Goal: Task Accomplishment & Management: Manage account settings

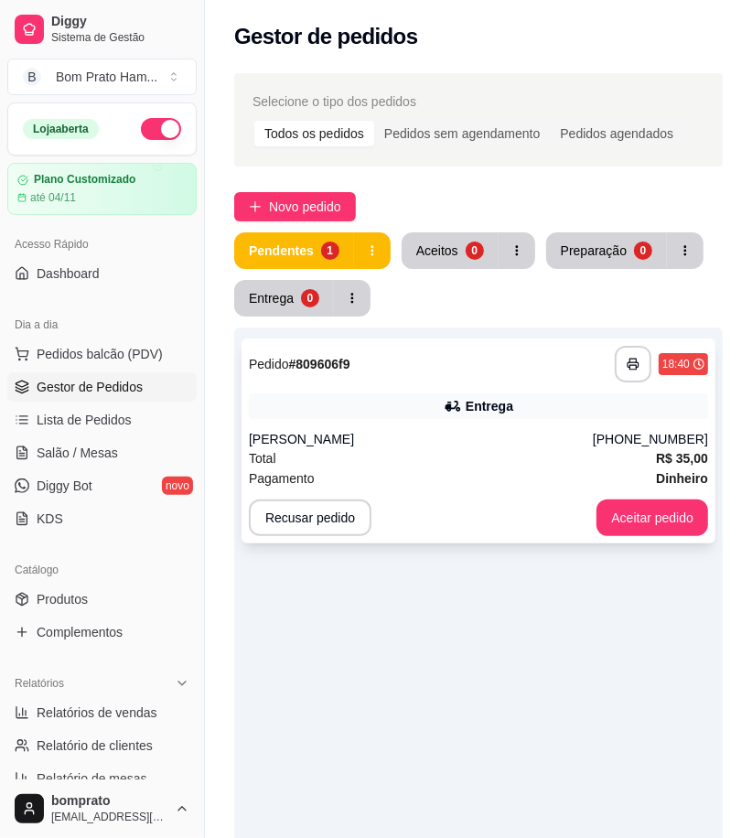
click at [367, 422] on div "**********" at bounding box center [479, 441] width 474 height 205
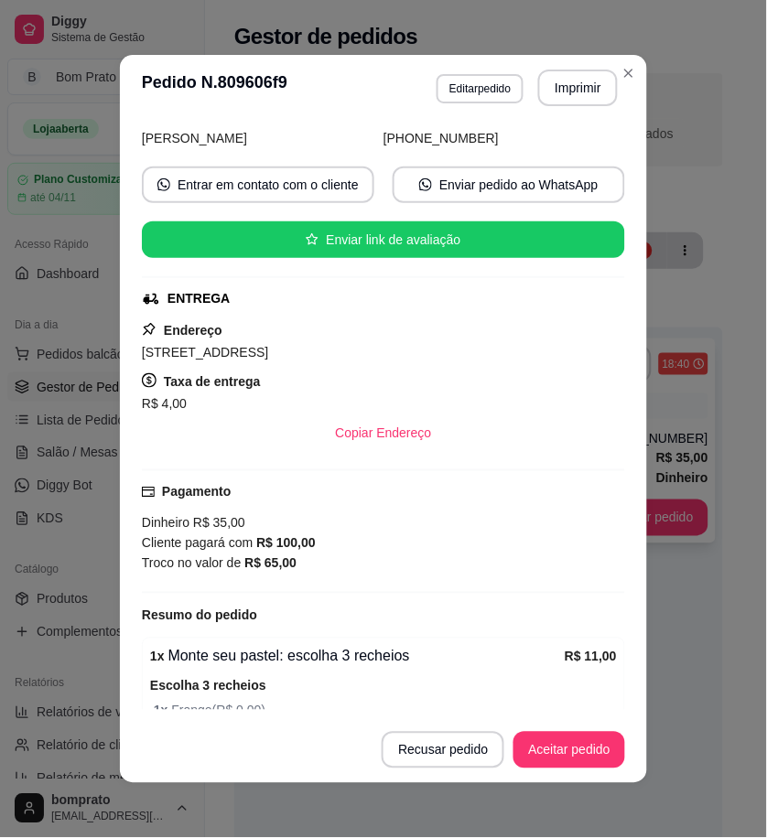
scroll to position [481, 0]
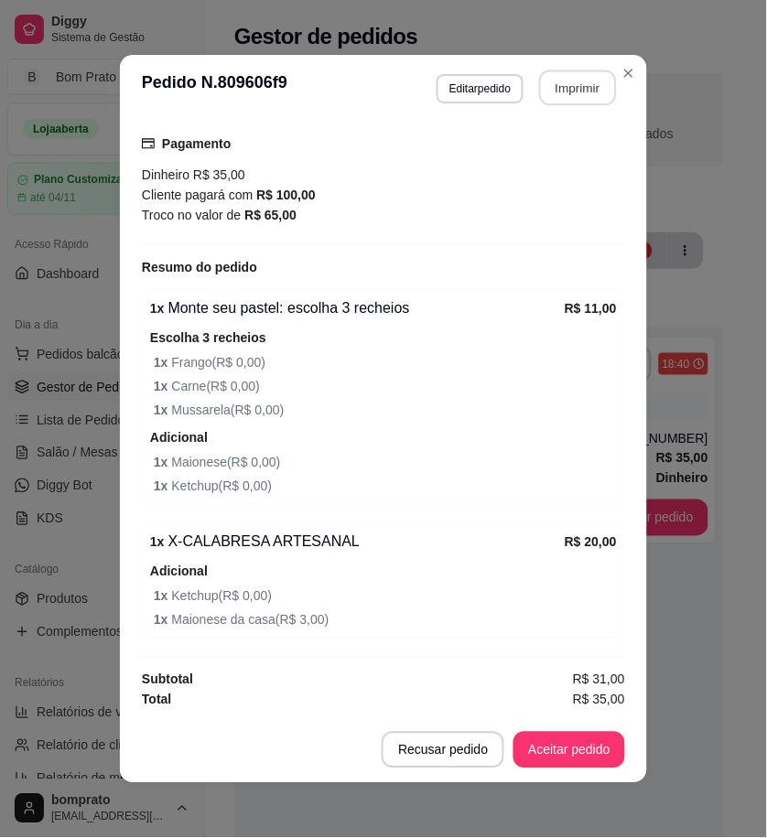
click at [596, 87] on button "Imprimir" at bounding box center [578, 88] width 77 height 36
click at [566, 749] on button "Aceitar pedido" at bounding box center [569, 751] width 108 height 36
click at [566, 749] on button "Aceitar pedido" at bounding box center [570, 750] width 112 height 37
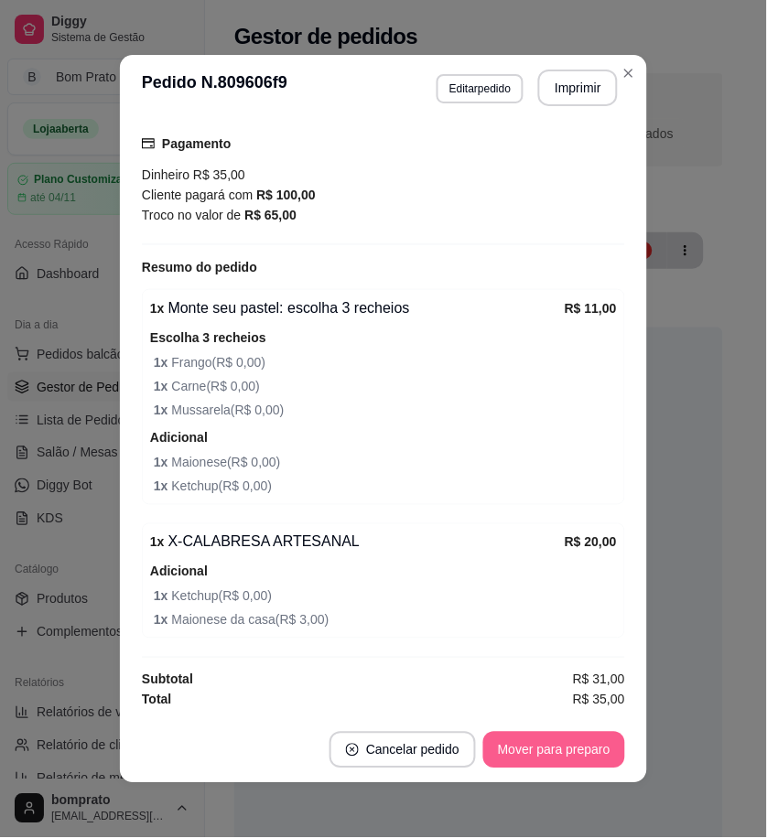
click at [566, 749] on button "Mover para preparo" at bounding box center [554, 750] width 142 height 37
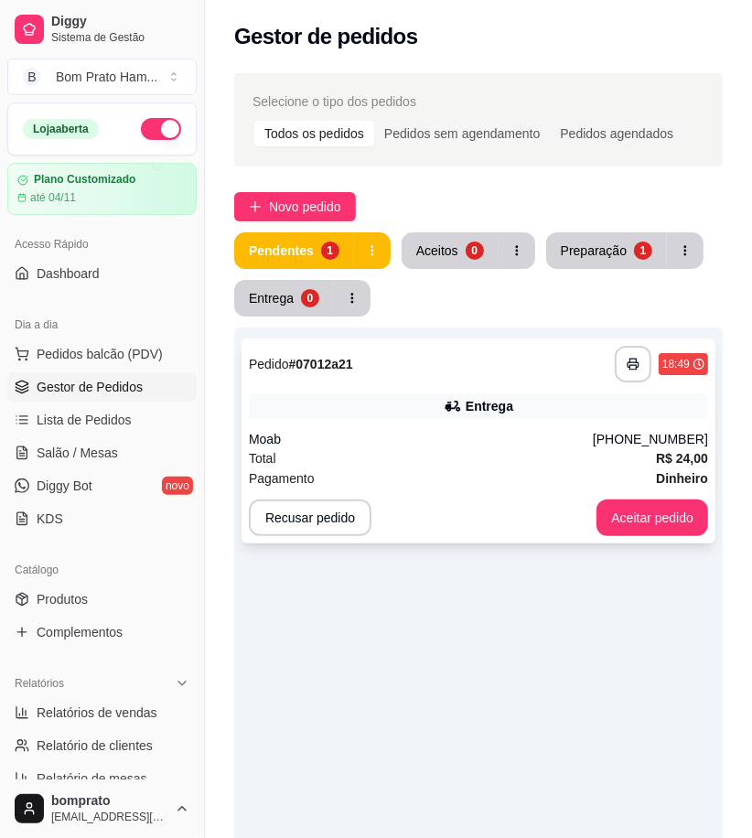
click at [403, 427] on div "**********" at bounding box center [479, 441] width 474 height 205
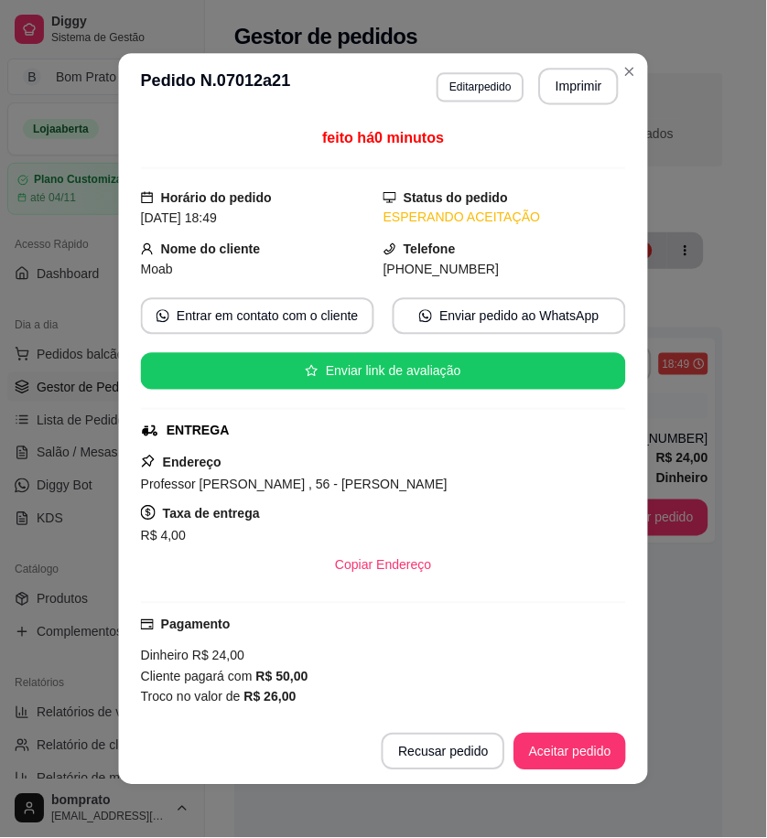
scroll to position [280, 0]
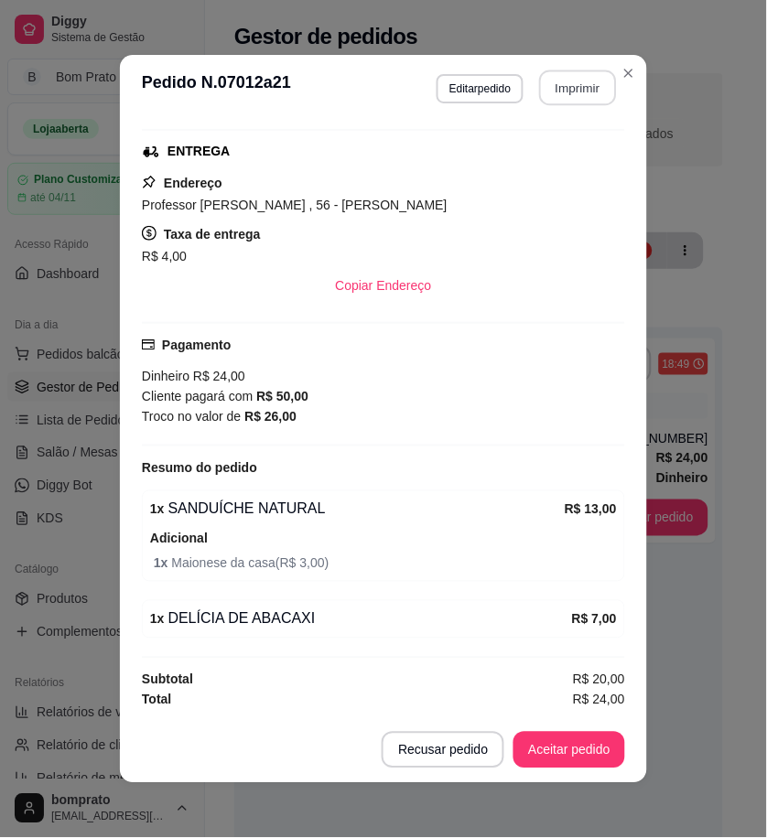
click at [571, 82] on button "Imprimir" at bounding box center [578, 88] width 77 height 36
click at [581, 734] on button "Aceitar pedido" at bounding box center [569, 751] width 108 height 36
click at [583, 748] on button "Aceitar pedido" at bounding box center [570, 750] width 112 height 37
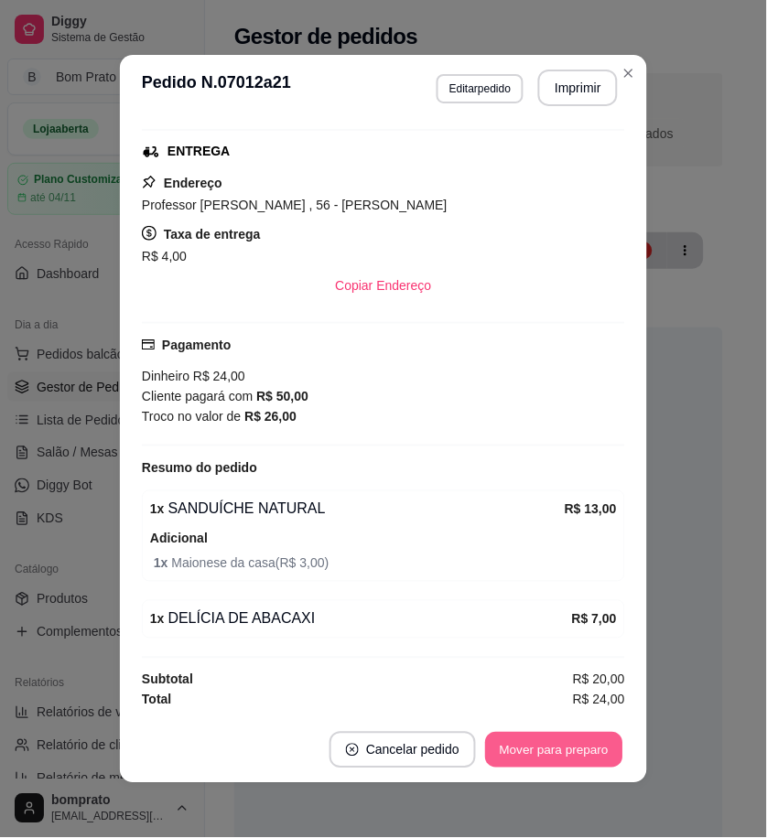
click at [589, 752] on button "Mover para preparo" at bounding box center [553, 751] width 137 height 36
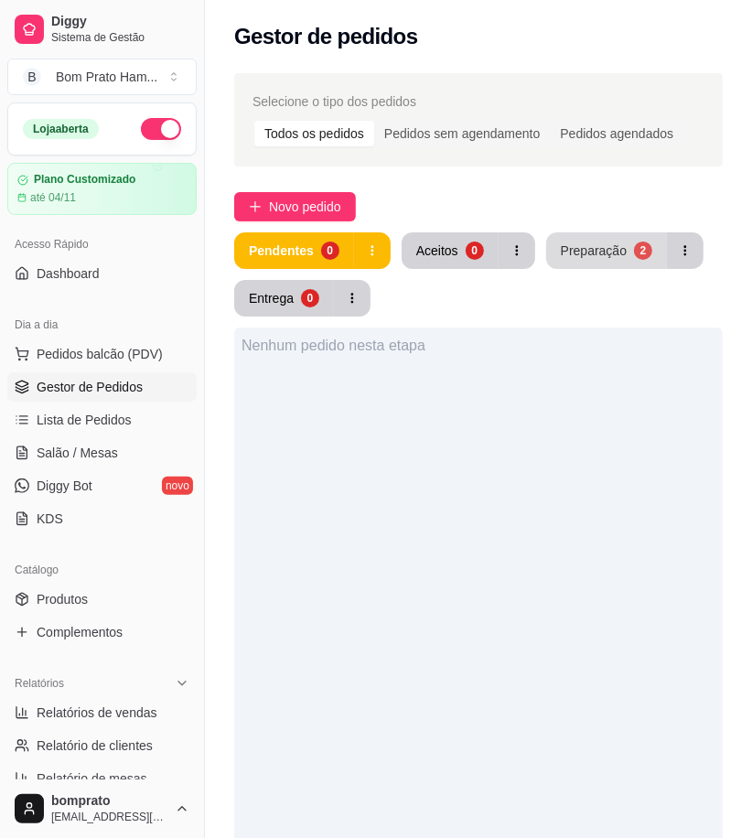
click at [587, 247] on div "Preparação" at bounding box center [594, 251] width 66 height 18
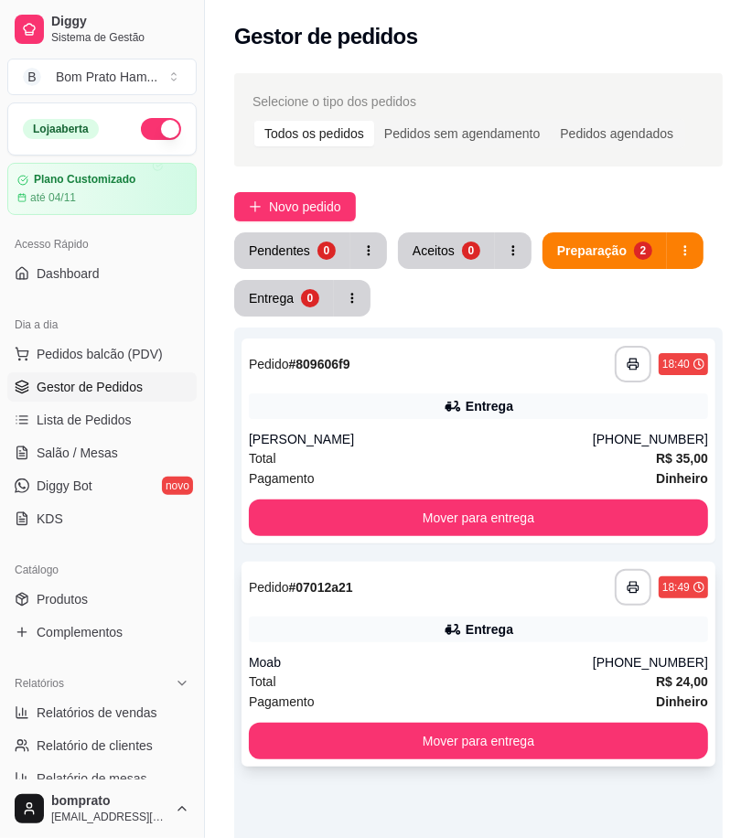
click at [426, 647] on div "**********" at bounding box center [479, 664] width 474 height 205
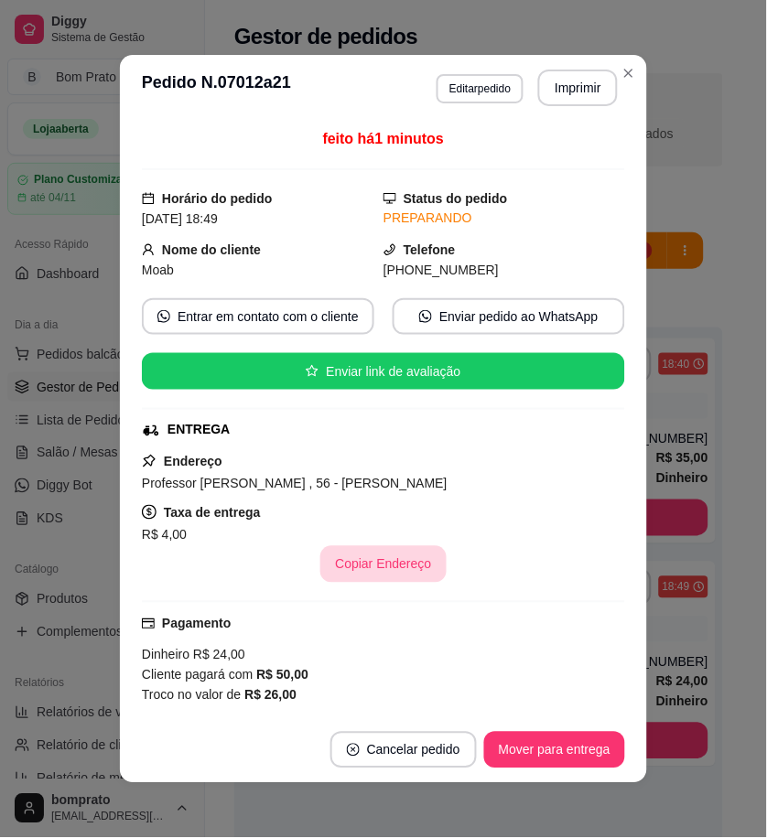
click at [381, 571] on button "Copiar Endereço" at bounding box center [382, 564] width 125 height 37
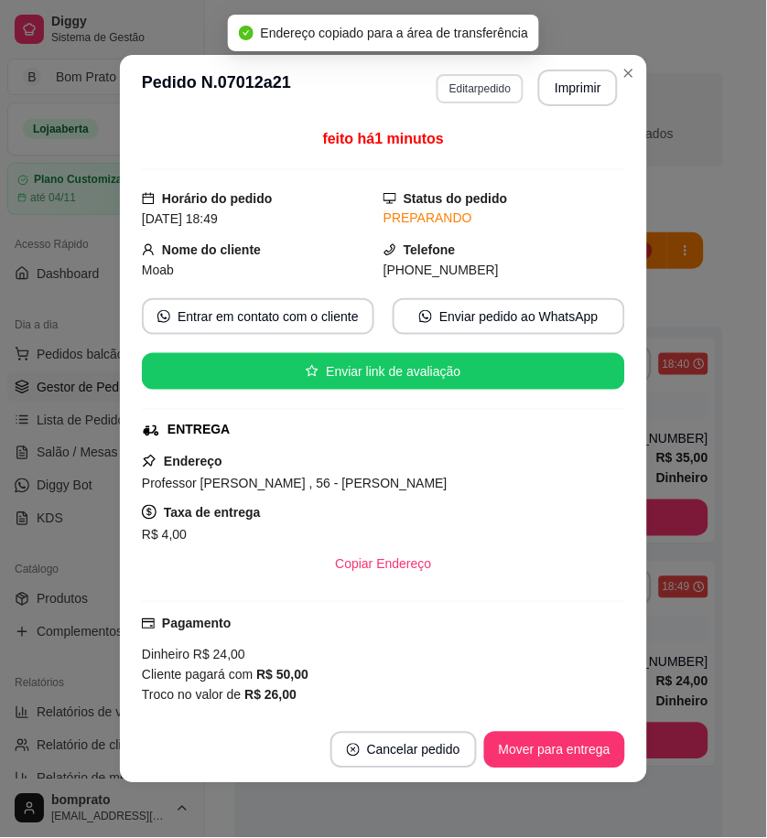
click at [491, 81] on button "Editar pedido" at bounding box center [480, 88] width 87 height 29
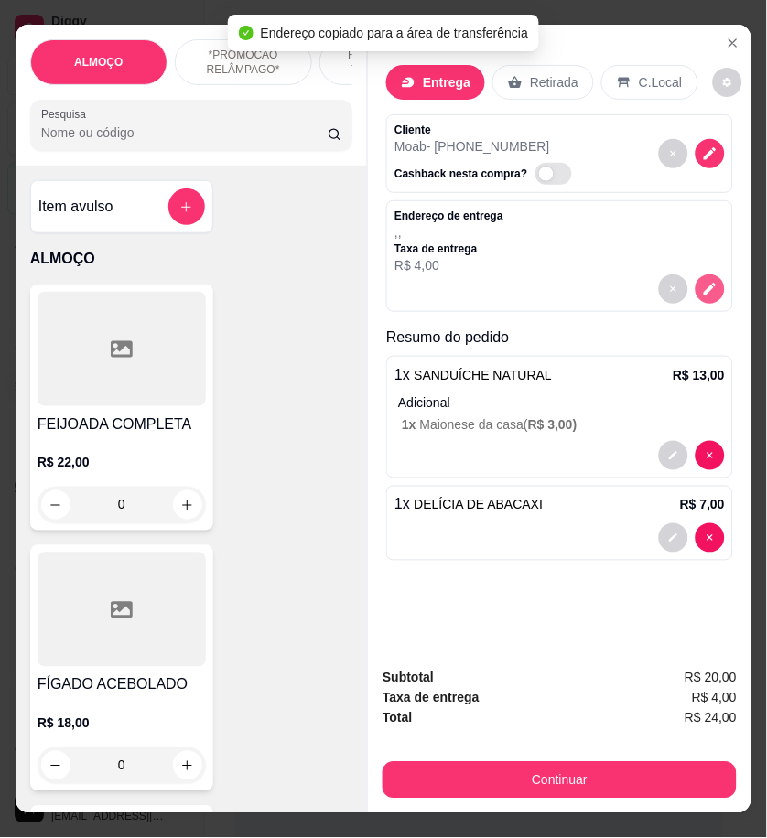
click at [702, 286] on icon "decrease-product-quantity" at bounding box center [710, 289] width 16 height 16
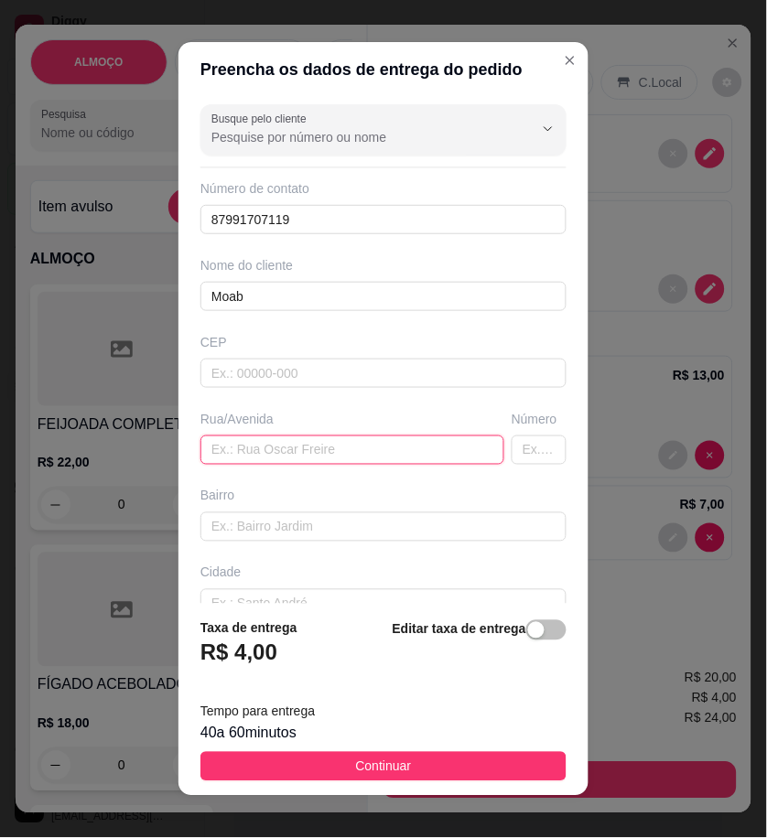
paste input "Professor [PERSON_NAME] , 56 - [PERSON_NAME]"
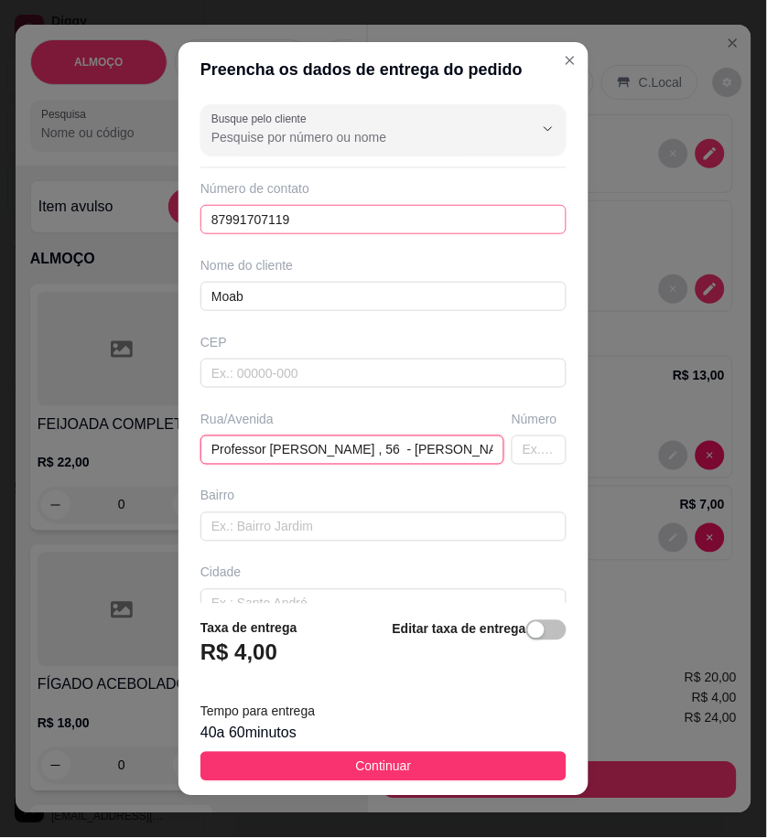
type input "Professor [PERSON_NAME] , 56 - [PERSON_NAME]"
click at [315, 218] on input "87991707119" at bounding box center [383, 219] width 366 height 29
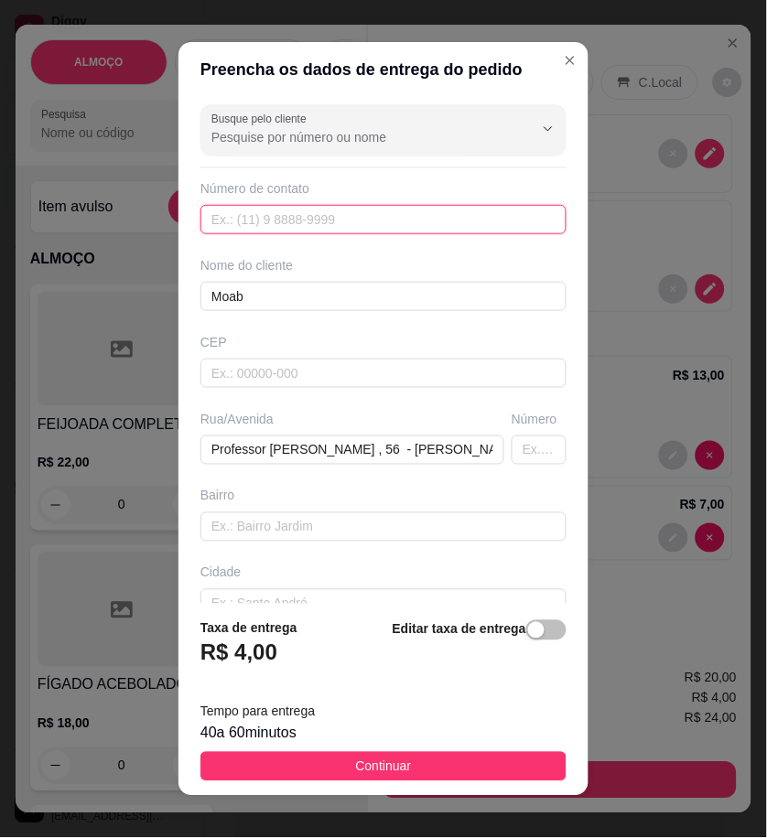
paste input "558 79160-7119"
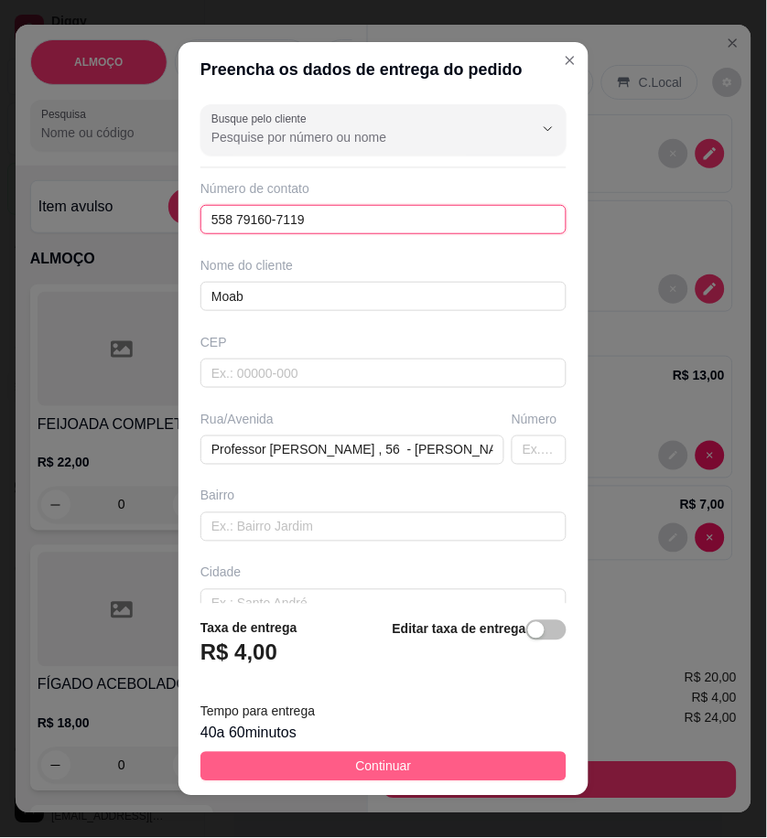
type input "558 79160-7119"
click at [480, 762] on button "Continuar" at bounding box center [383, 766] width 366 height 29
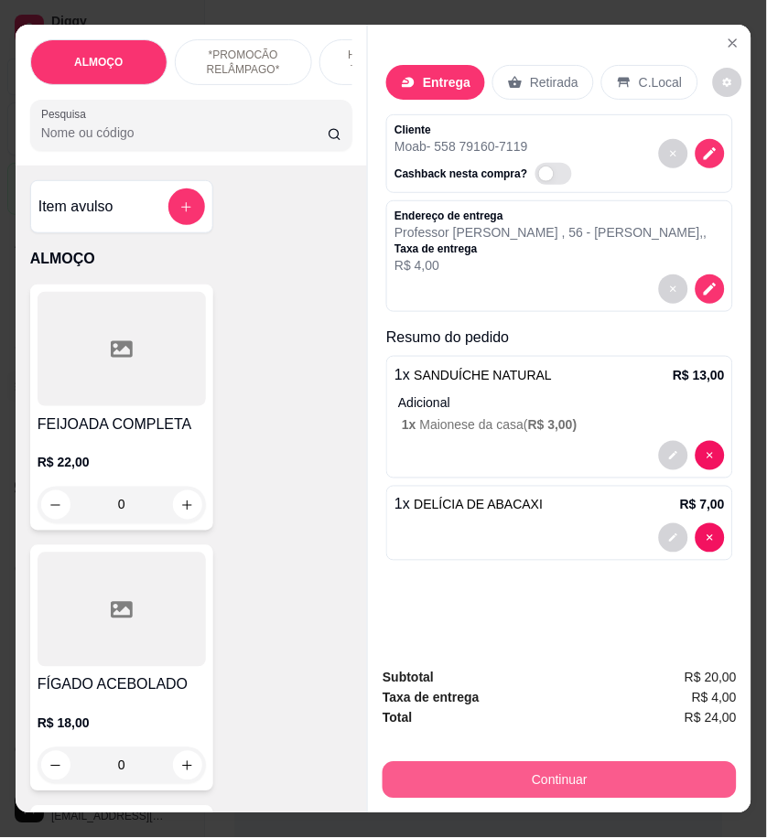
click at [551, 763] on button "Continuar" at bounding box center [560, 781] width 354 height 37
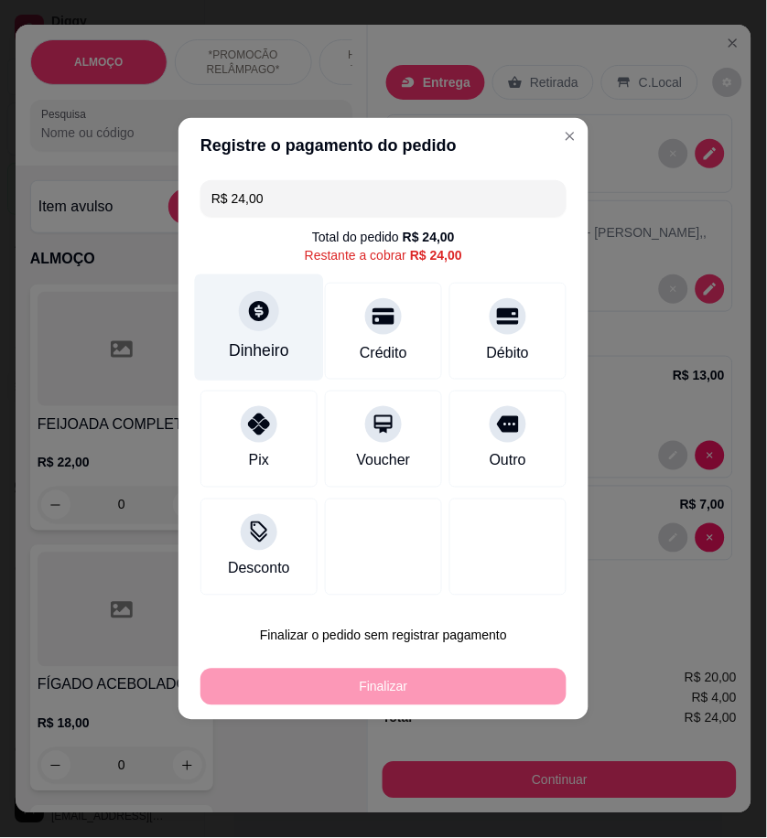
click at [244, 336] on div "Dinheiro" at bounding box center [259, 328] width 129 height 107
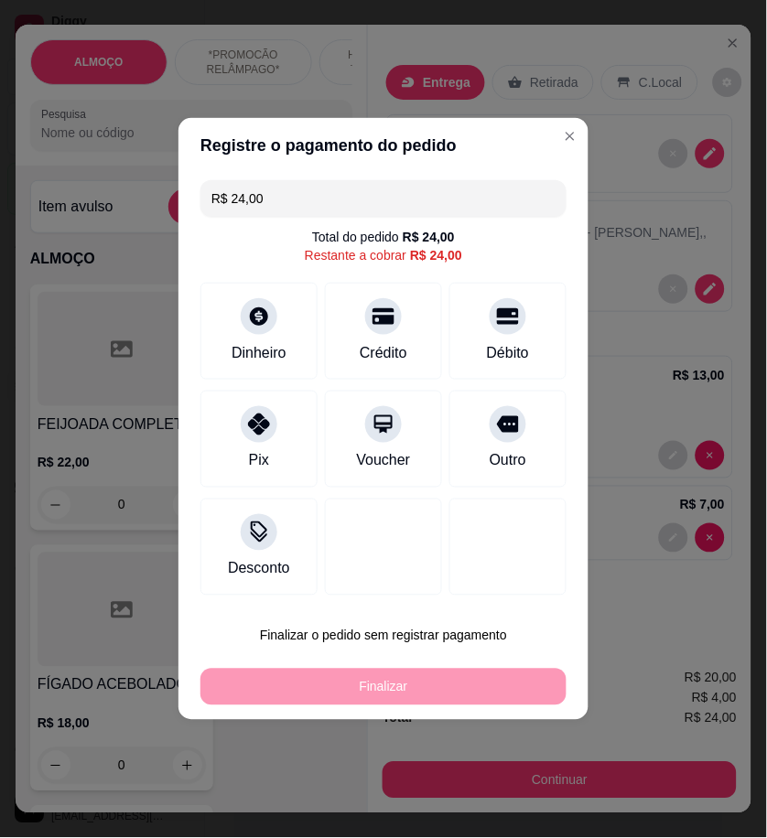
click at [373, 394] on input "0,00" at bounding box center [384, 402] width 369 height 37
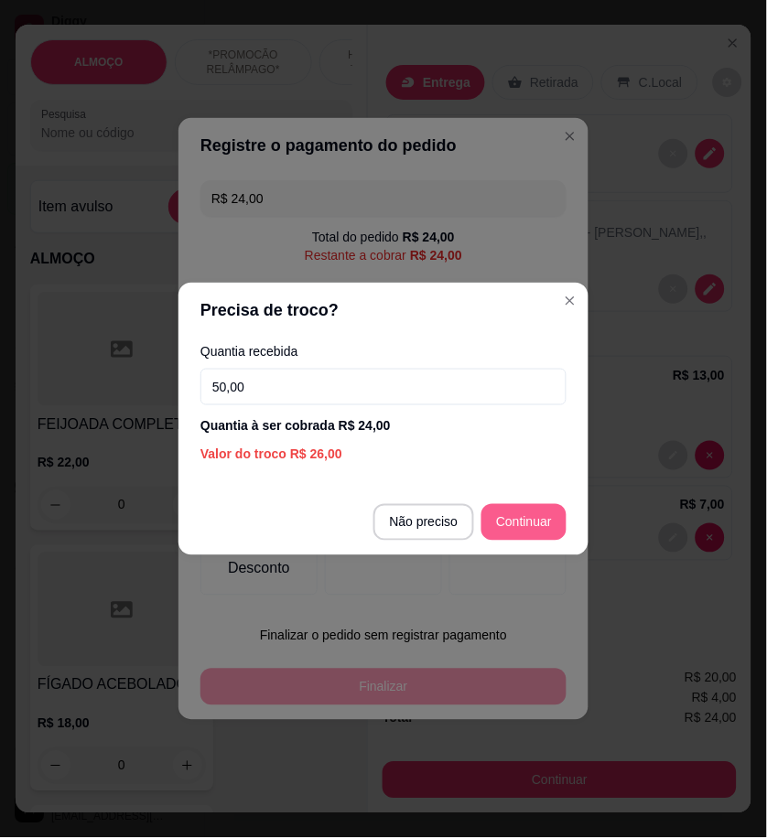
type input "50,00"
type input "R$ 0,00"
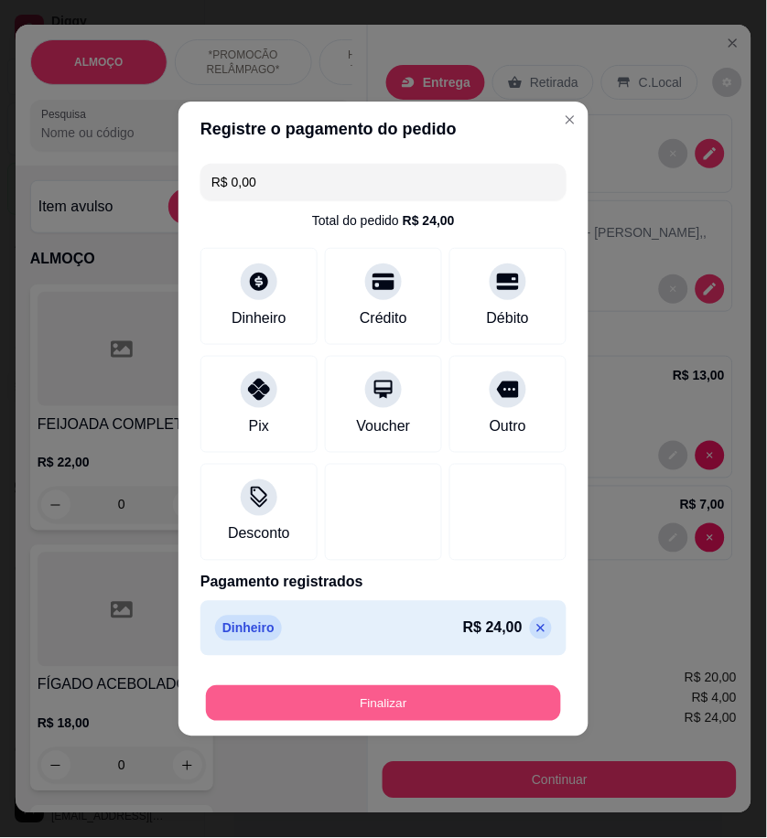
click at [531, 707] on button "Finalizar" at bounding box center [383, 705] width 355 height 36
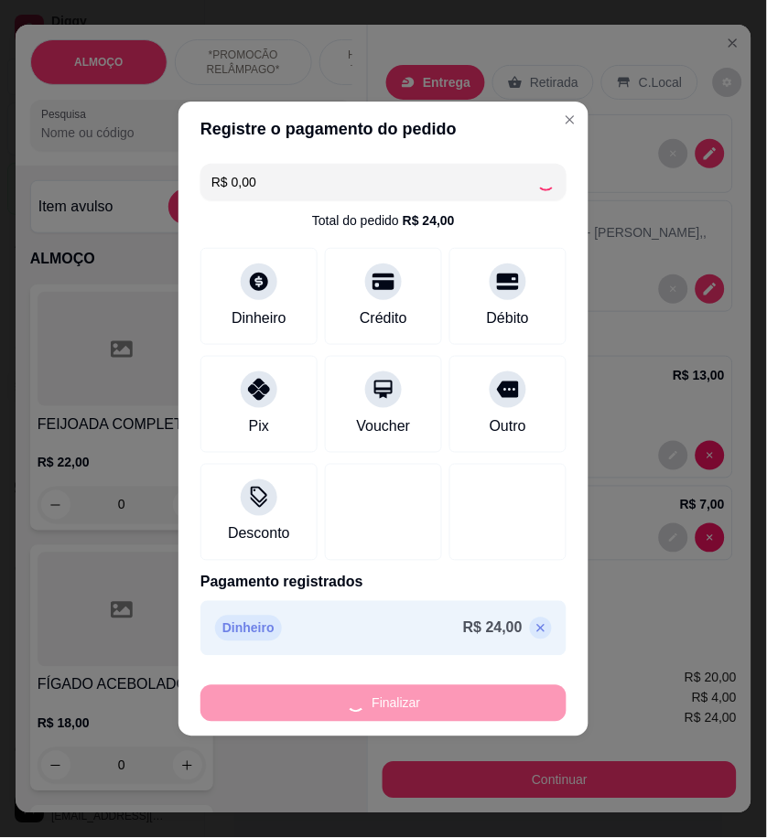
type input "0"
type input "-R$ 24,00"
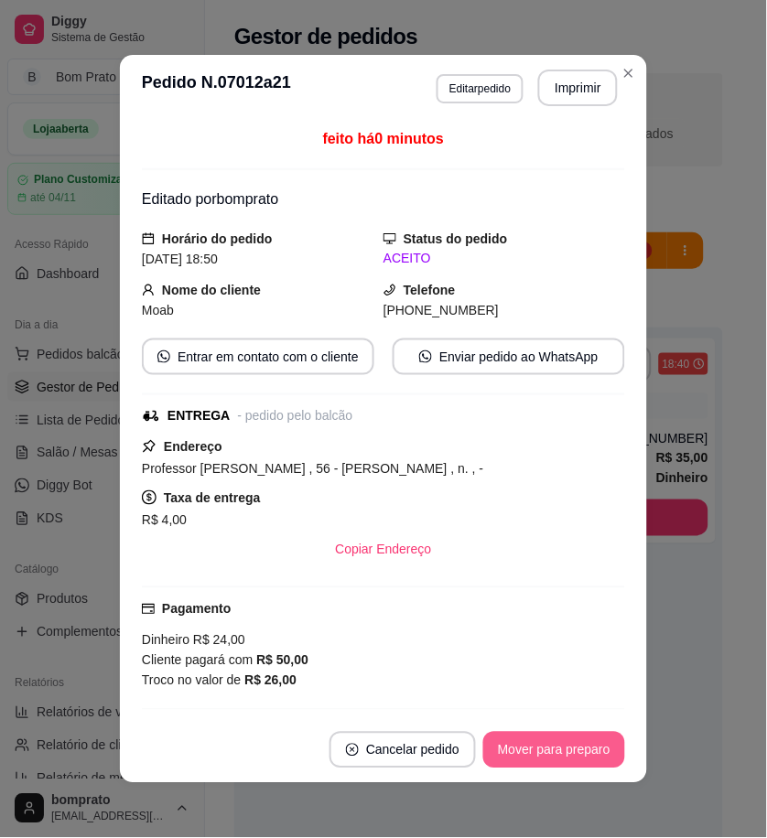
click at [552, 754] on button "Mover para preparo" at bounding box center [554, 750] width 142 height 37
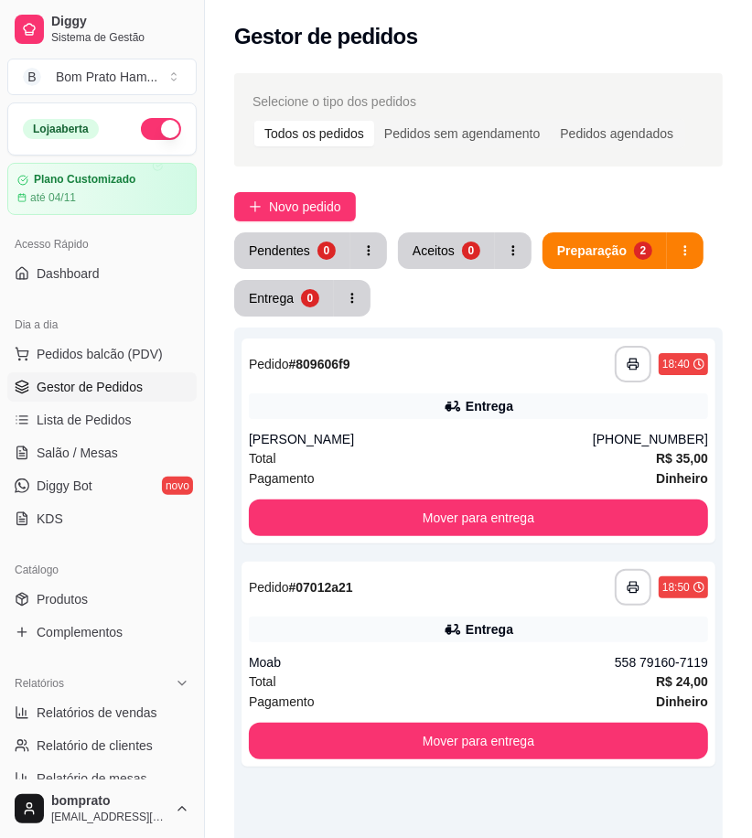
click at [400, 286] on div "Pendentes 0 Aceitos 0 Preparação 2 Entrega 0" at bounding box center [478, 275] width 489 height 84
click at [400, 287] on div "Pendentes 0 Aceitos 0 Preparação 2 Entrega 0" at bounding box center [478, 275] width 489 height 84
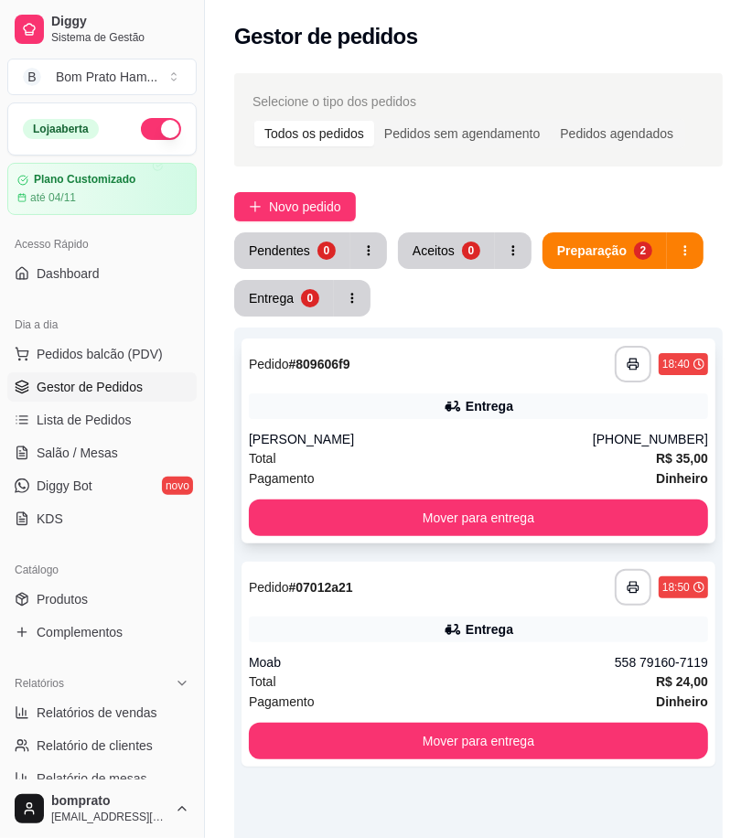
click at [413, 391] on div "**********" at bounding box center [479, 441] width 474 height 205
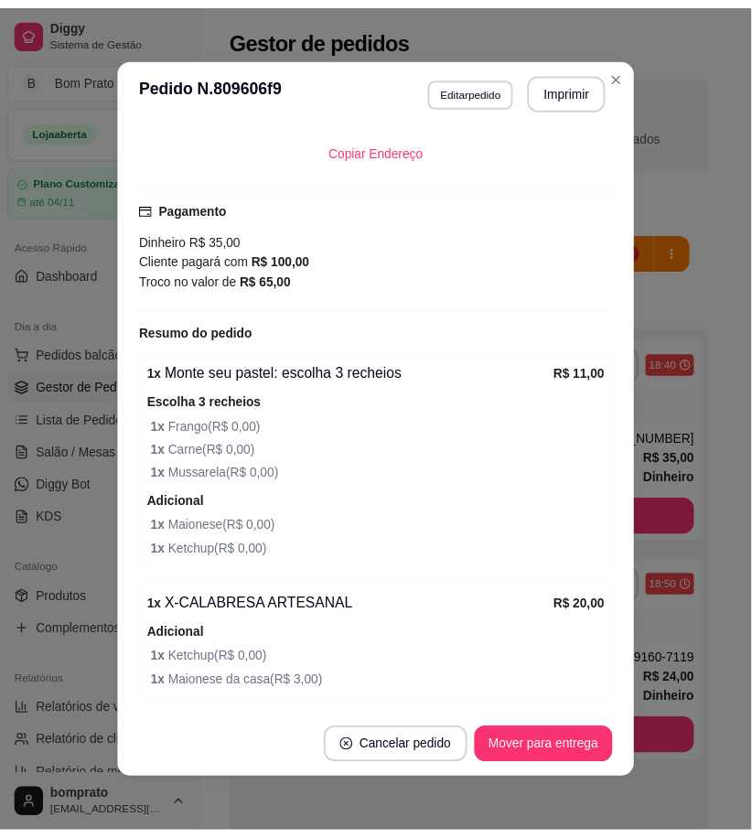
scroll to position [380, 0]
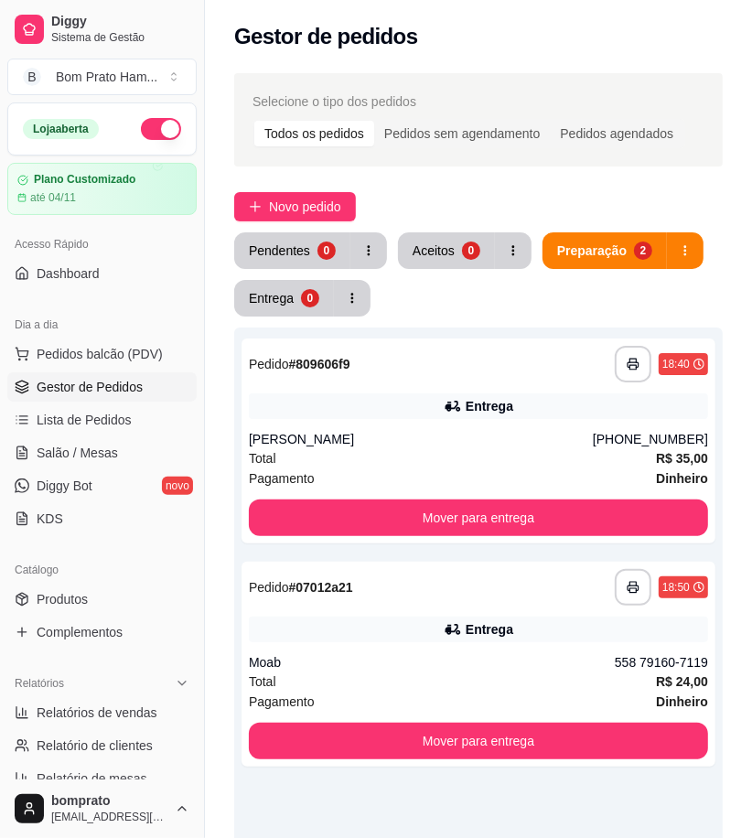
click at [463, 275] on div "Pendentes 0 Aceitos 0 Preparação 2 Entrega 0" at bounding box center [478, 275] width 489 height 84
click at [428, 254] on div "Aceitos" at bounding box center [434, 250] width 41 height 17
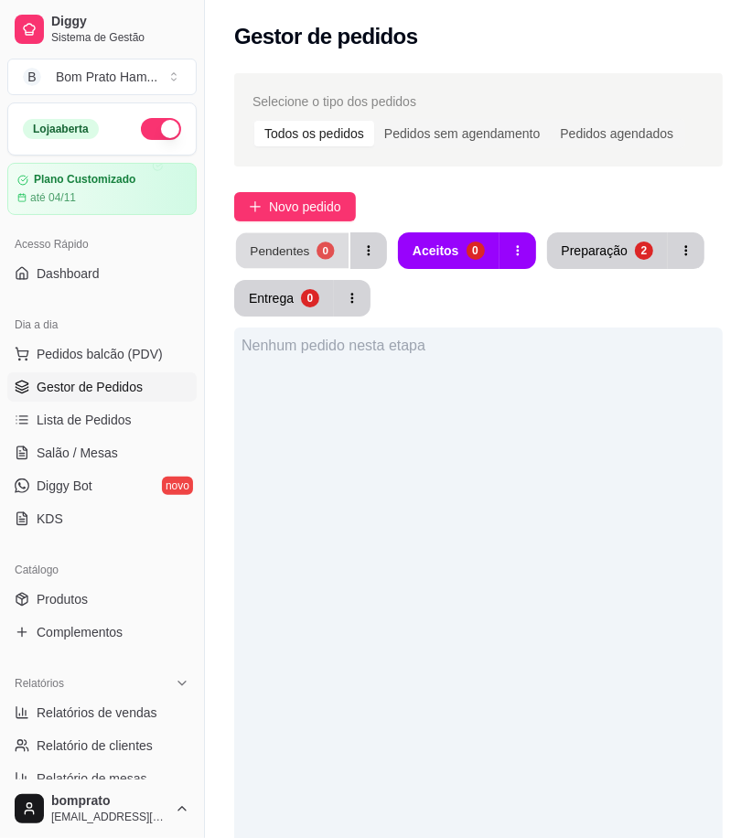
click at [296, 256] on div "Pendentes" at bounding box center [280, 250] width 60 height 17
